Goal: Task Accomplishment & Management: Use online tool/utility

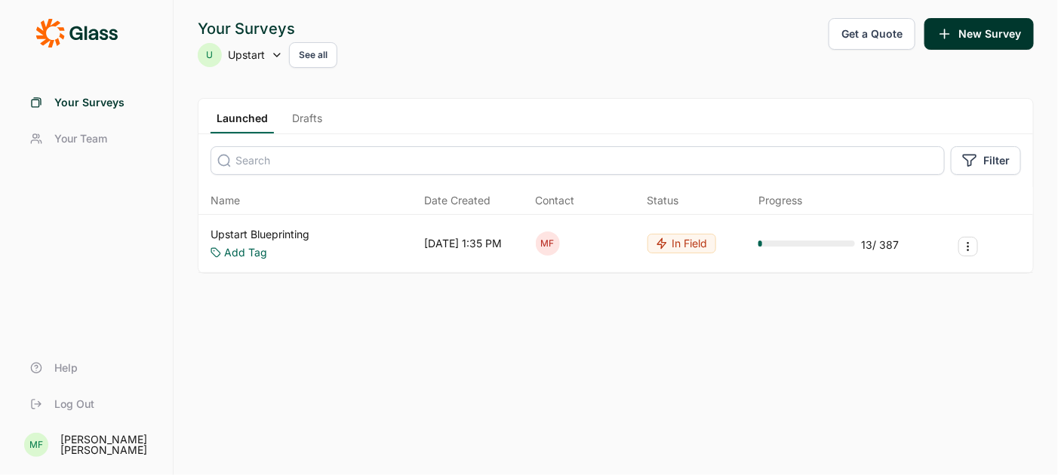
click at [238, 232] on link "Upstart Blueprinting" at bounding box center [260, 234] width 99 height 15
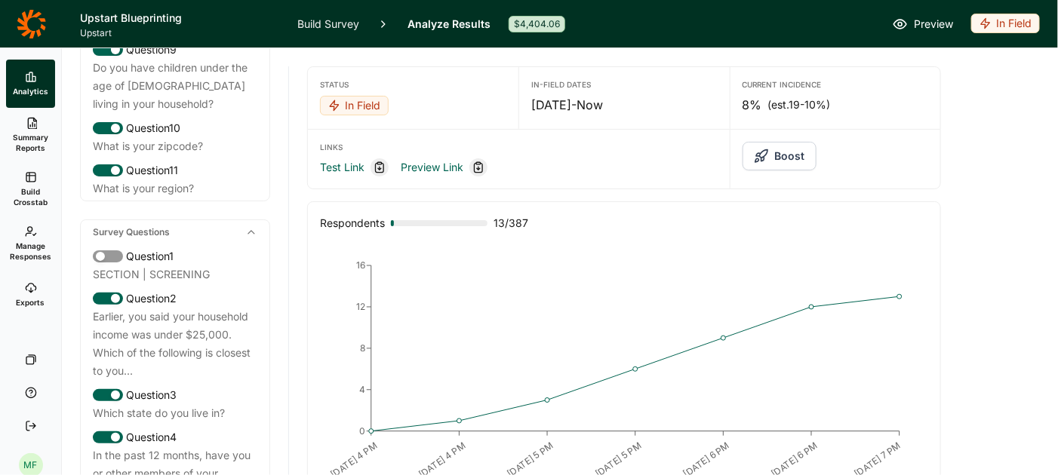
scroll to position [611, 0]
click at [37, 237] on link "Manage Responses" at bounding box center [30, 244] width 49 height 54
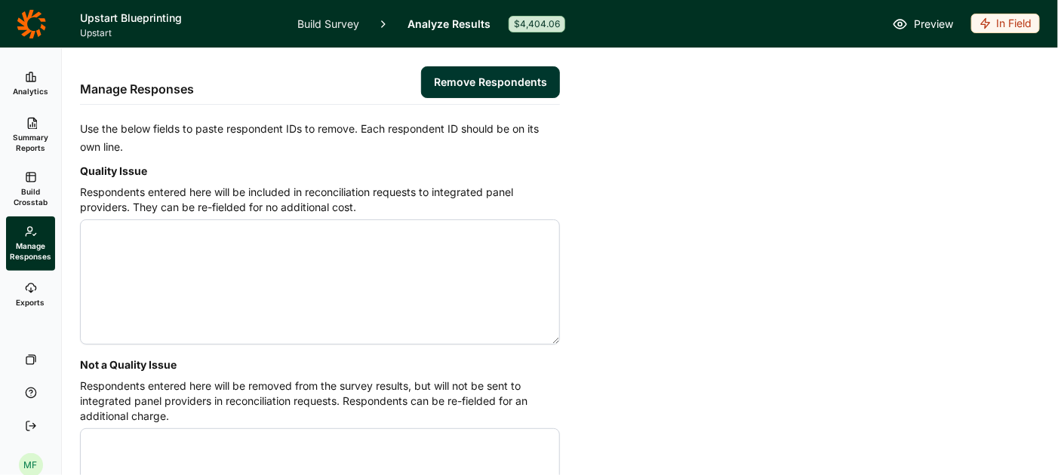
click at [20, 79] on link "Analytics" at bounding box center [30, 84] width 49 height 48
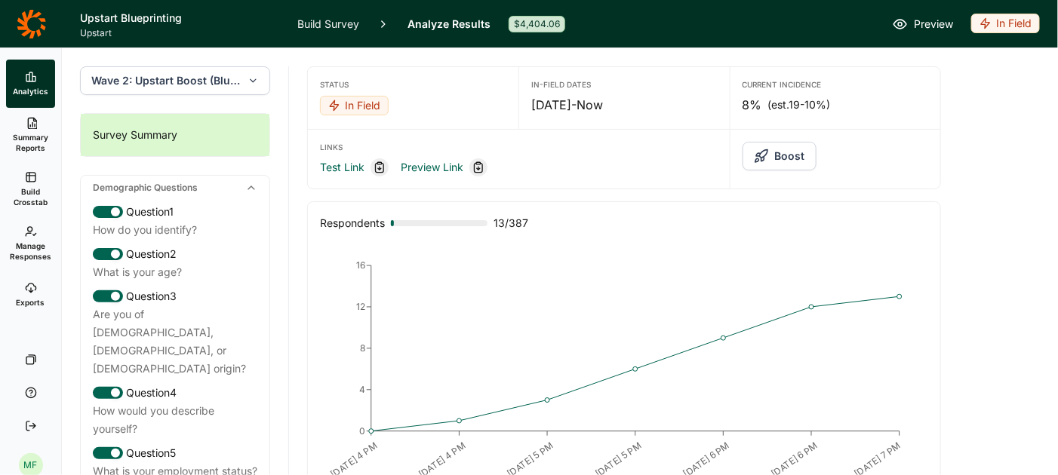
click at [257, 77] on icon "button" at bounding box center [253, 80] width 11 height 15
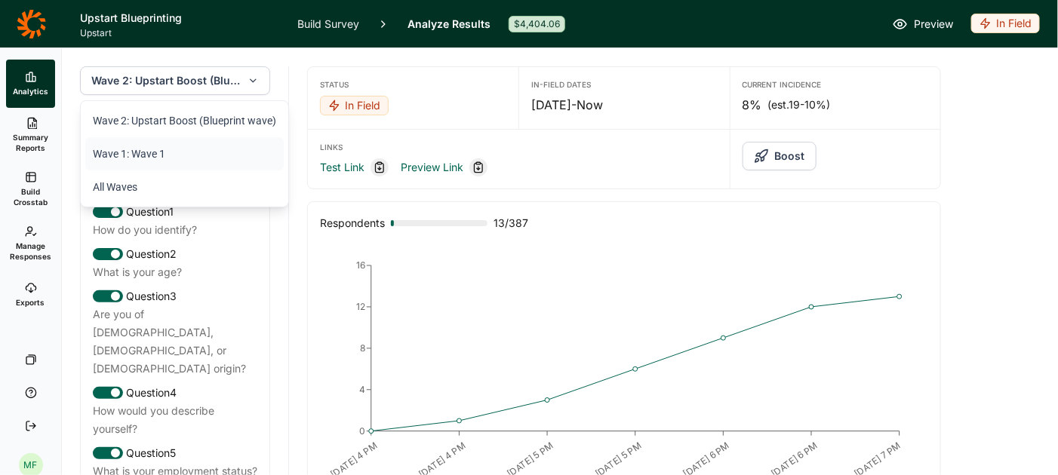
click at [152, 152] on li "Wave 1: Wave 1" at bounding box center [184, 153] width 198 height 33
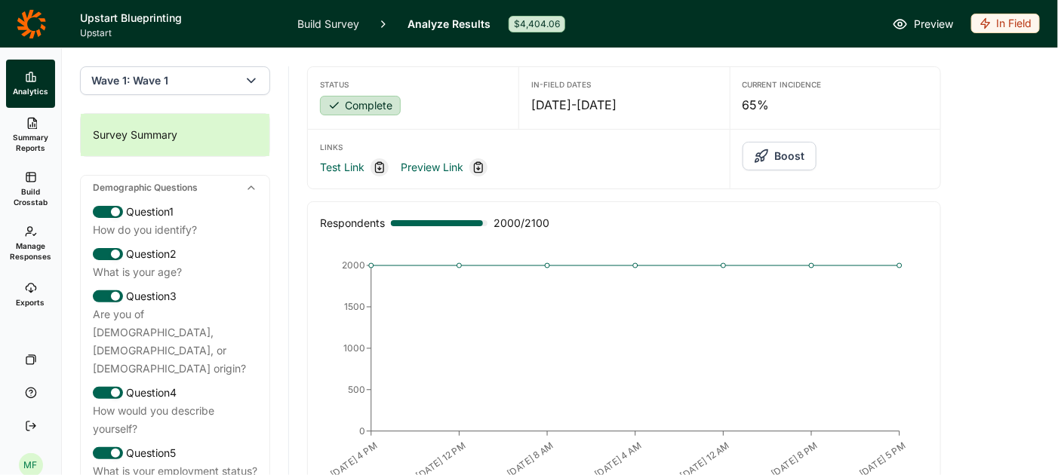
click at [31, 297] on link "Exports" at bounding box center [30, 295] width 49 height 48
